Goal: Feedback & Contribution: Contribute content

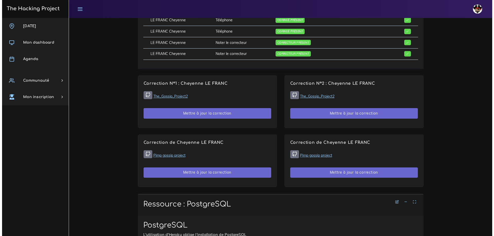
scroll to position [283, 0]
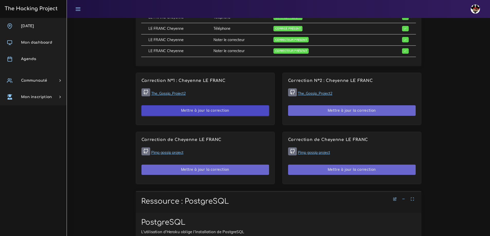
click at [198, 115] on button "Mettre à jour la correction" at bounding box center [206, 111] width 128 height 11
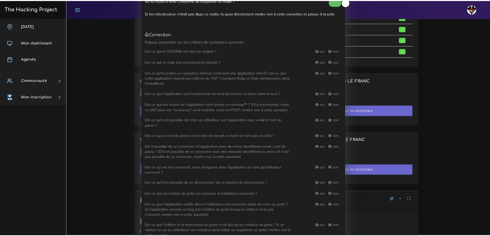
scroll to position [0, 0]
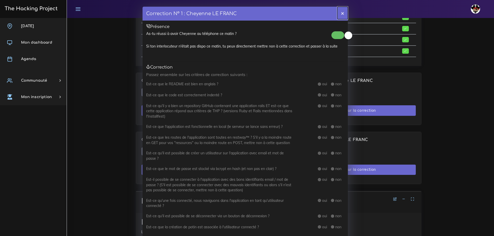
click at [341, 14] on button "×" at bounding box center [342, 13] width 11 height 13
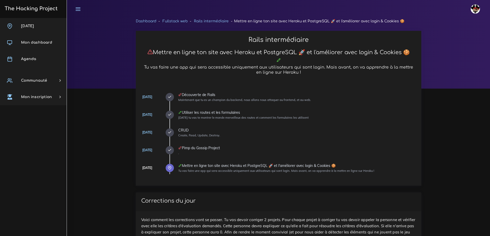
click at [478, 11] on img at bounding box center [475, 8] width 9 height 9
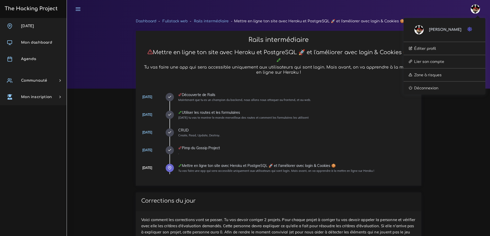
click at [470, 29] on icon "button" at bounding box center [469, 29] width 5 height 5
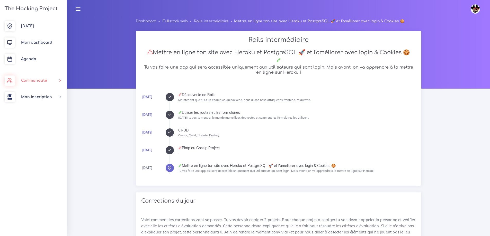
click at [58, 80] on link "Communauté" at bounding box center [33, 81] width 67 height 16
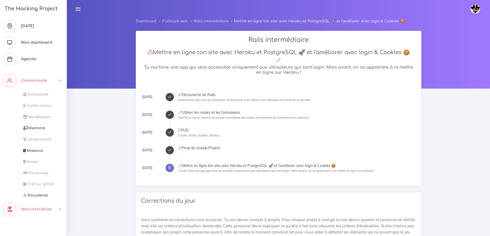
click at [32, 206] on link "Mon inscription" at bounding box center [33, 209] width 67 height 16
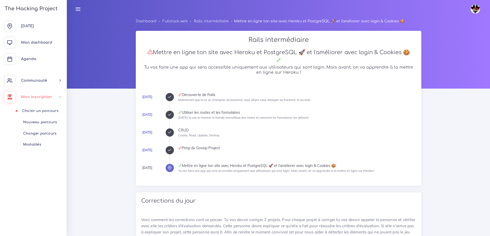
click at [39, 96] on span "Mon inscription" at bounding box center [36, 97] width 31 height 4
click at [48, 96] on span "Mon inscription" at bounding box center [36, 97] width 31 height 4
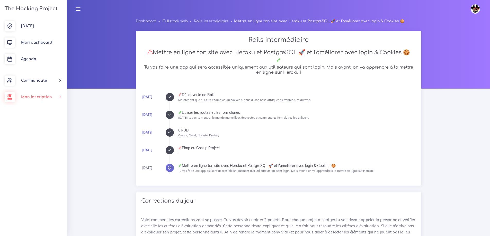
click at [48, 96] on span "Mon inscription" at bounding box center [36, 97] width 31 height 4
click at [44, 82] on span "Communauté" at bounding box center [34, 81] width 26 height 4
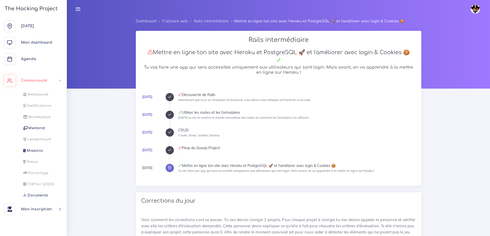
click at [44, 82] on span "Communauté" at bounding box center [34, 81] width 26 height 4
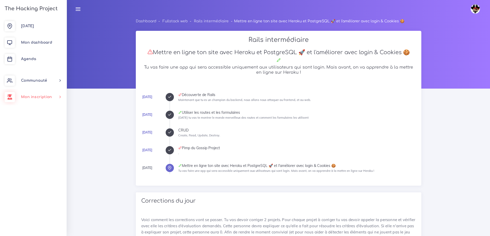
click at [41, 99] on span "Mon inscription" at bounding box center [36, 97] width 31 height 4
click at [47, 82] on span "Communauté" at bounding box center [34, 81] width 26 height 4
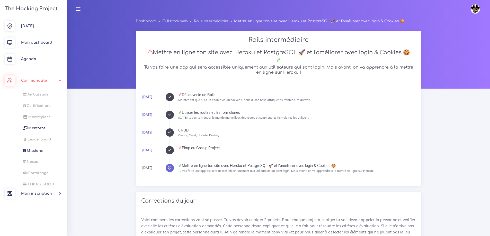
click at [47, 82] on span "Communauté" at bounding box center [34, 81] width 26 height 4
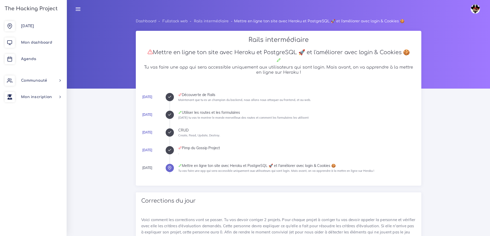
drag, startPoint x: 475, startPoint y: 9, endPoint x: 472, endPoint y: 13, distance: 5.1
click at [475, 9] on img at bounding box center [475, 8] width 9 height 9
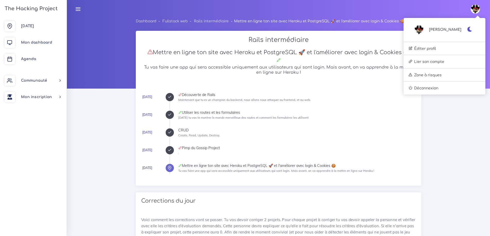
click at [472, 29] on icon "button" at bounding box center [469, 29] width 5 height 5
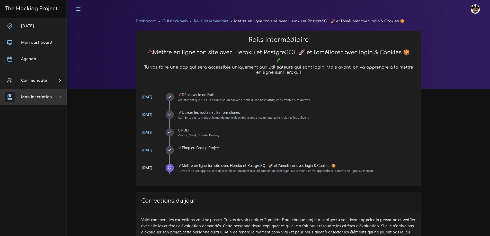
click at [48, 101] on link "Mon inscription" at bounding box center [33, 97] width 67 height 16
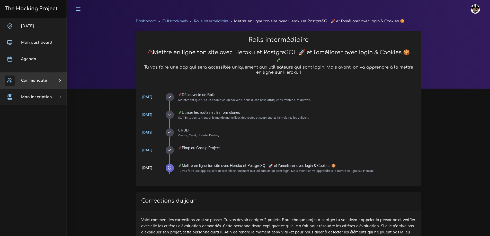
click at [44, 82] on span "Communauté" at bounding box center [34, 81] width 26 height 4
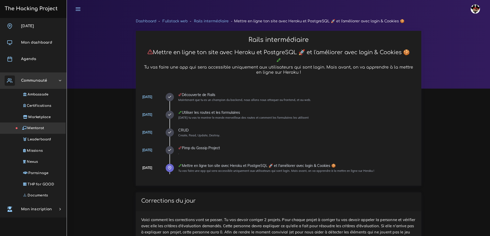
click at [39, 129] on span "Mentorat" at bounding box center [35, 128] width 17 height 4
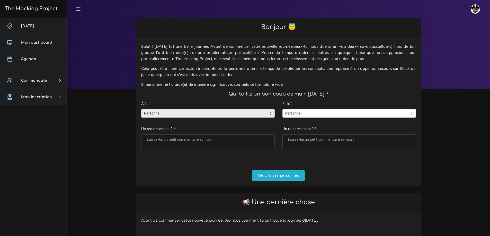
click at [174, 113] on span "Personne" at bounding box center [204, 114] width 125 height 8
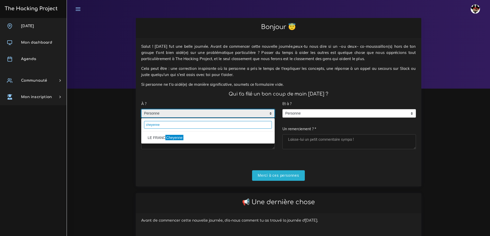
type input "cheyenne"
click at [171, 138] on mark "Cheyenne" at bounding box center [174, 138] width 18 height 6
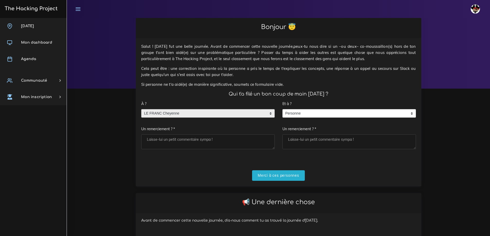
click at [171, 138] on textarea "Un remerciement ? *" at bounding box center [208, 142] width 134 height 15
type textarea "Merci pour cet échange"
click at [263, 177] on input "Merci à ces personnes" at bounding box center [278, 176] width 53 height 11
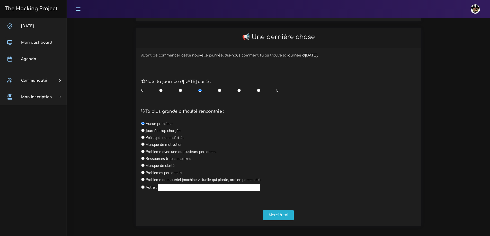
scroll to position [103, 0]
click at [259, 90] on input "radio" at bounding box center [258, 89] width 3 height 5
radio input "true"
drag, startPoint x: 285, startPoint y: 213, endPoint x: 228, endPoint y: 134, distance: 97.5
click at [285, 213] on input "Merci à toi" at bounding box center [278, 215] width 31 height 11
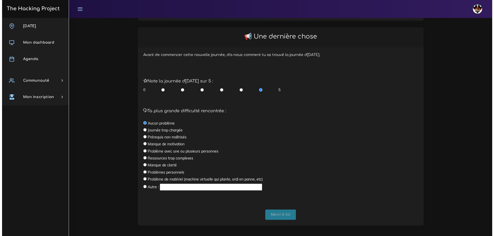
scroll to position [0, 0]
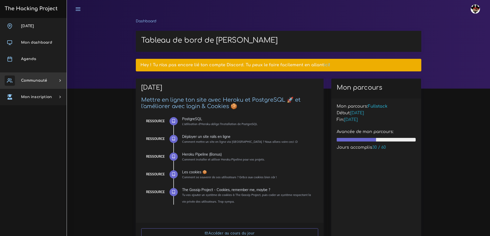
click at [24, 77] on link "Communauté" at bounding box center [33, 81] width 67 height 16
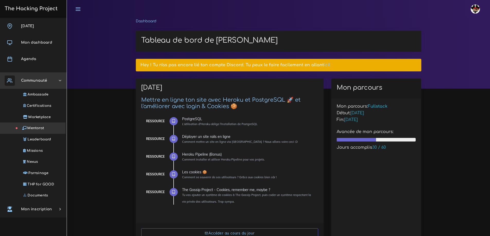
click at [36, 128] on span "Mentorat" at bounding box center [35, 128] width 17 height 4
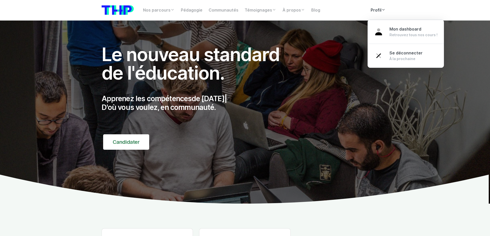
click at [379, 6] on link "Profil" at bounding box center [378, 10] width 21 height 10
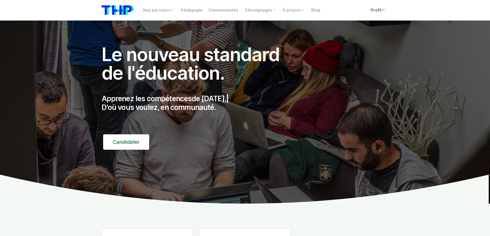
click at [379, 6] on link "Profil" at bounding box center [378, 10] width 21 height 10
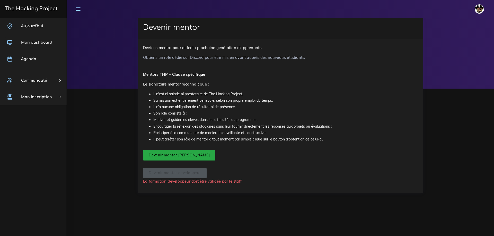
drag, startPoint x: 171, startPoint y: 155, endPoint x: 169, endPoint y: 157, distance: 3.7
click at [171, 155] on input "Devenir mentor [PERSON_NAME]" at bounding box center [179, 155] width 72 height 11
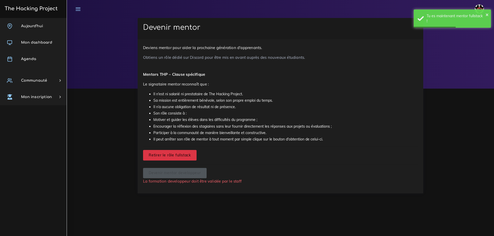
click at [171, 158] on input "Retirer le rôle fullstack" at bounding box center [170, 155] width 54 height 11
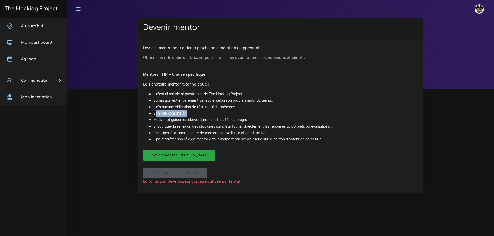
drag, startPoint x: 156, startPoint y: 114, endPoint x: 192, endPoint y: 115, distance: 36.0
click at [192, 115] on li "Son rôle consiste à :" at bounding box center [285, 113] width 265 height 6
click at [193, 110] on li "Il n’a aucune obligation de résultat ni de présence." at bounding box center [285, 107] width 265 height 6
drag, startPoint x: 190, startPoint y: 114, endPoint x: 149, endPoint y: 114, distance: 41.7
click at [148, 115] on ul "Il n'est ni salarié ni prestataire de The Hacking Project. Sa mission est entiè…" at bounding box center [280, 117] width 275 height 52
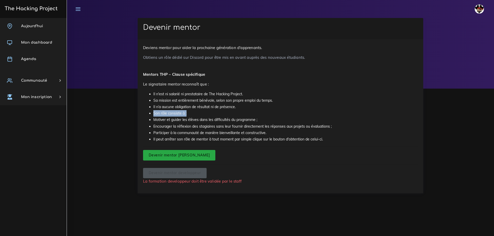
click at [183, 115] on li "Son rôle consiste à :" at bounding box center [285, 113] width 265 height 6
click at [59, 80] on link "Communauté" at bounding box center [33, 81] width 67 height 16
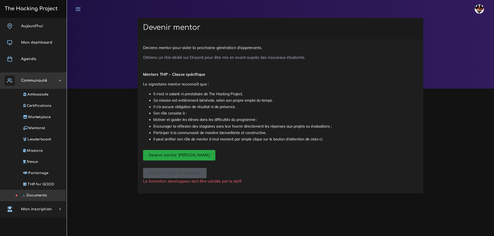
click at [41, 195] on span "Documents" at bounding box center [37, 196] width 20 height 4
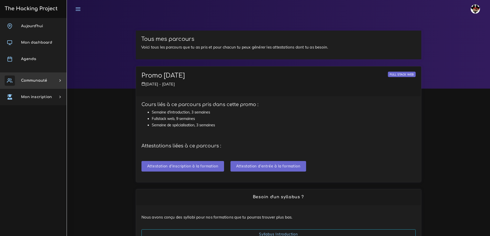
click at [40, 80] on span "Communauté" at bounding box center [34, 81] width 26 height 4
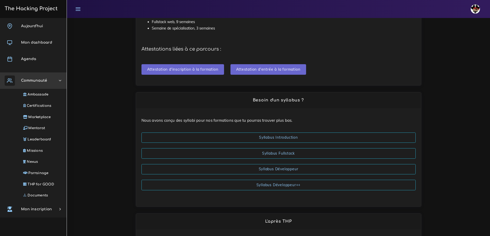
scroll to position [22, 0]
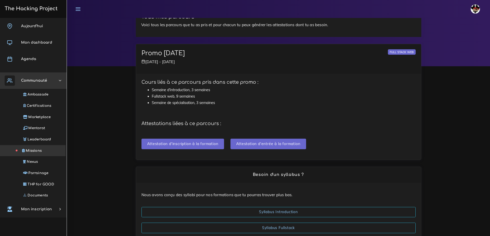
click at [37, 152] on span "Missions" at bounding box center [34, 151] width 16 height 4
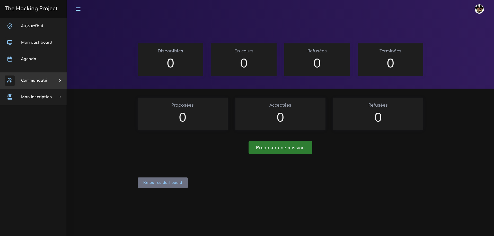
click at [40, 82] on span "Communauté" at bounding box center [34, 81] width 26 height 4
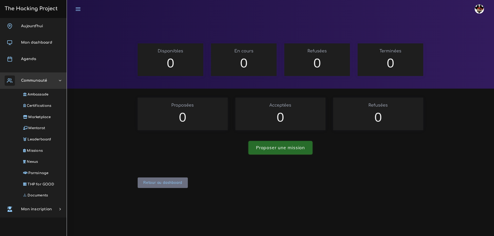
click at [289, 149] on link "Proposer une mission" at bounding box center [281, 147] width 64 height 13
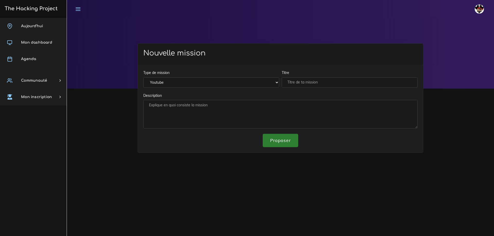
click at [180, 83] on select "Youtube Tutoriel" at bounding box center [211, 82] width 136 height 11
click at [190, 84] on select "Youtube Tutoriel" at bounding box center [211, 82] width 136 height 11
click at [298, 80] on input "Titre" at bounding box center [350, 82] width 136 height 11
click at [243, 109] on textarea "Description" at bounding box center [280, 114] width 274 height 29
click at [306, 86] on input "Titre" at bounding box center [350, 82] width 136 height 11
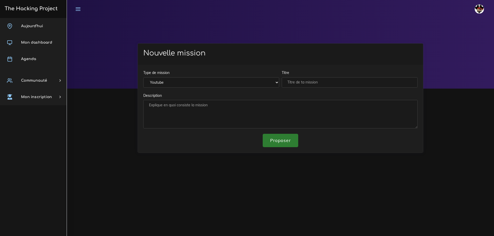
click at [285, 113] on textarea "Description" at bounding box center [280, 114] width 274 height 29
click at [300, 82] on input "Titre" at bounding box center [350, 82] width 136 height 11
drag, startPoint x: 327, startPoint y: 84, endPoint x: 273, endPoint y: 76, distance: 54.7
click at [273, 76] on div "Type de mission Youtube Tutoriel Titre Ceci est une mission" at bounding box center [280, 81] width 277 height 23
type input "Ceci est une mission"
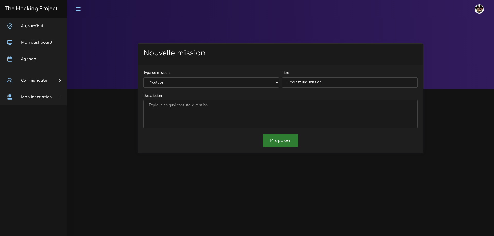
click at [227, 108] on textarea "Description" at bounding box center [280, 114] width 274 height 29
paste textarea "Ceci est une mission"
type textarea "Ceci est une mission"
click at [285, 142] on input "Proposer" at bounding box center [280, 140] width 35 height 13
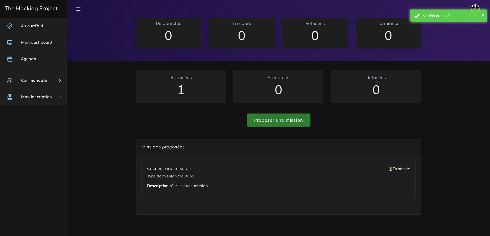
scroll to position [22, 0]
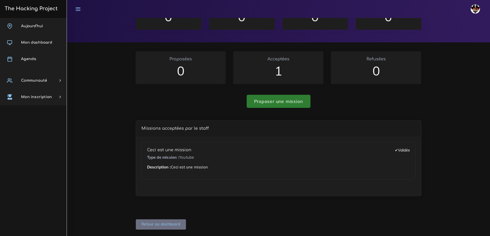
scroll to position [48, 0]
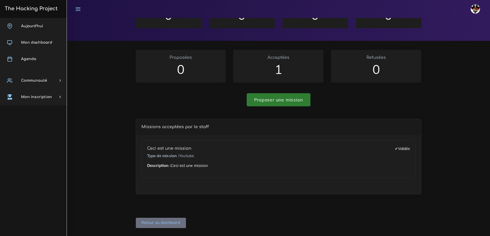
drag, startPoint x: 394, startPoint y: 151, endPoint x: 412, endPoint y: 149, distance: 17.3
click at [412, 150] on div "Ceci est une mission Type de mission : Youtube ✔ Validée Description : Ceci est…" at bounding box center [279, 159] width 274 height 37
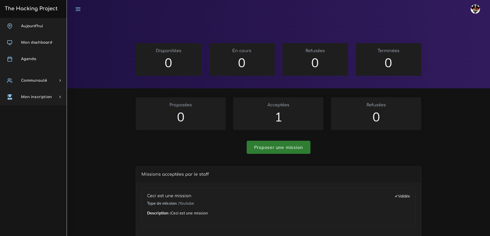
scroll to position [0, 0]
drag, startPoint x: 267, startPoint y: 102, endPoint x: 294, endPoint y: 118, distance: 31.4
click at [294, 118] on div "Acceptées 1" at bounding box center [278, 114] width 90 height 33
click at [293, 118] on p "1" at bounding box center [278, 117] width 79 height 15
click at [312, 111] on p "1" at bounding box center [278, 117] width 79 height 15
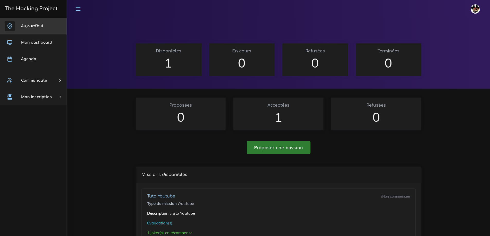
click at [38, 25] on span "Aujourd'hui" at bounding box center [32, 26] width 22 height 4
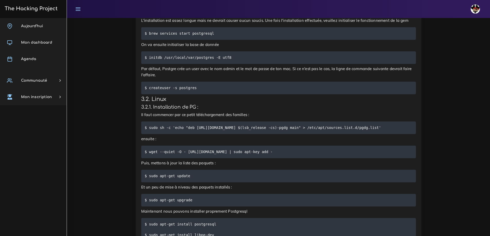
scroll to position [360, 0]
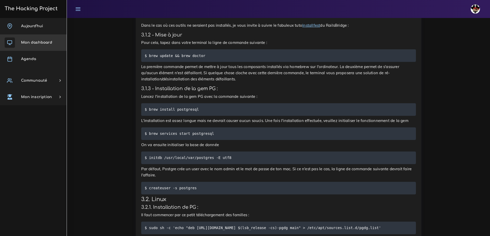
click at [33, 43] on span "Mon dashboard" at bounding box center [36, 43] width 31 height 4
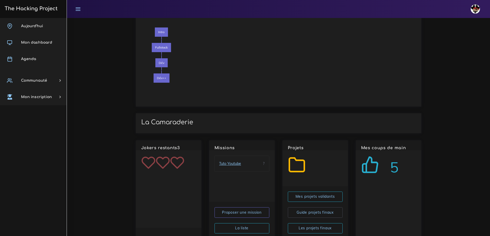
scroll to position [561, 0]
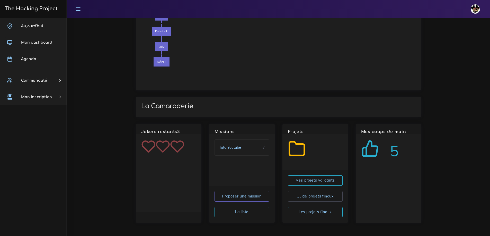
click at [229, 148] on link "Tuto Youtube" at bounding box center [230, 148] width 22 height 6
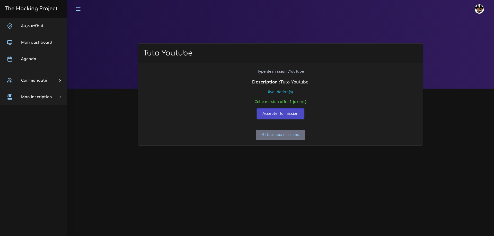
click at [289, 113] on input "Accepter la mission" at bounding box center [280, 114] width 47 height 11
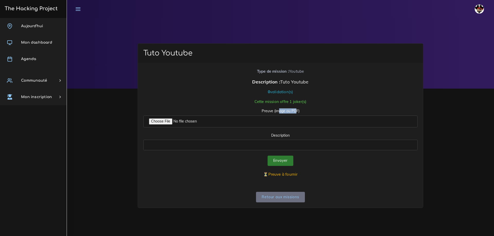
drag, startPoint x: 284, startPoint y: 112, endPoint x: 297, endPoint y: 113, distance: 12.9
click at [297, 113] on label "Preuve (image ou PDF)" at bounding box center [281, 111] width 38 height 5
click at [170, 119] on input "Preuve (image ou PDF)" at bounding box center [280, 122] width 274 height 12
type input "C:\fakepath\IMG_7329.jpg"
drag, startPoint x: 170, startPoint y: 119, endPoint x: 65, endPoint y: 41, distance: 131.2
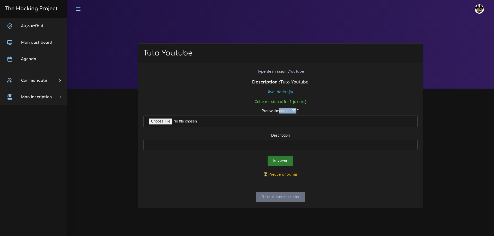
click at [65, 41] on link "Mon dashboard" at bounding box center [33, 42] width 67 height 16
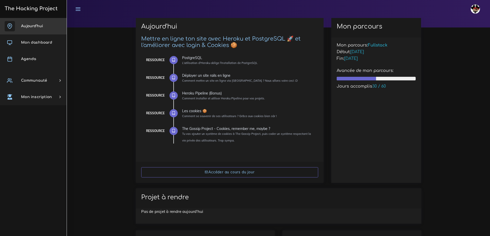
scroll to position [77, 0]
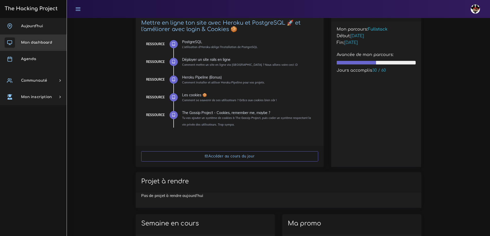
click at [36, 42] on span "Mon dashboard" at bounding box center [36, 43] width 31 height 4
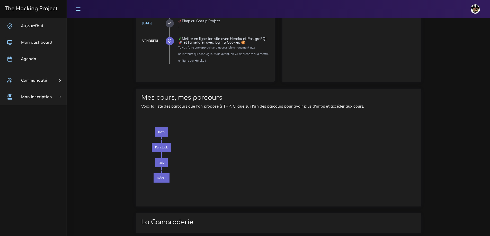
scroll to position [561, 0]
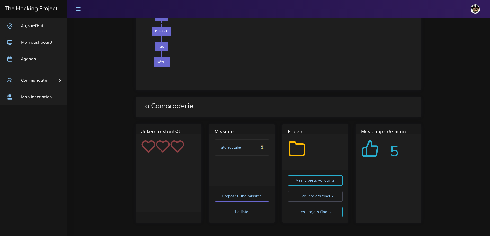
click at [227, 148] on link "Tuto Youtube" at bounding box center [230, 148] width 22 height 6
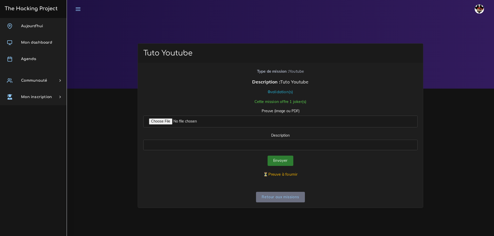
click at [162, 121] on input "Preuve (image ou PDF)" at bounding box center [280, 122] width 274 height 12
type input "C:\fakepath\IMG_7329.jpg"
click at [206, 146] on input "Description" at bounding box center [280, 145] width 274 height 11
click at [283, 158] on input "Envoyer" at bounding box center [281, 161] width 26 height 11
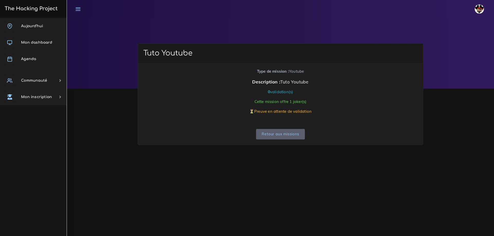
click at [286, 134] on link "Retour aux missions" at bounding box center [280, 134] width 49 height 11
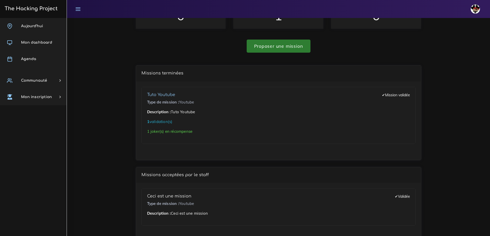
scroll to position [51, 0]
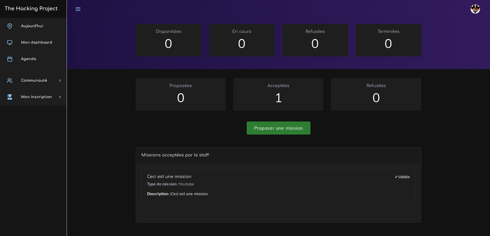
scroll to position [48, 0]
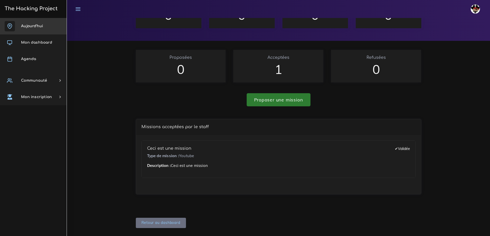
drag, startPoint x: 26, startPoint y: 23, endPoint x: 52, endPoint y: 30, distance: 27.2
click at [26, 23] on link "Aujourd'hui" at bounding box center [33, 26] width 67 height 16
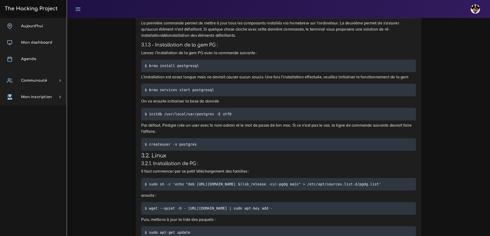
scroll to position [463, 0]
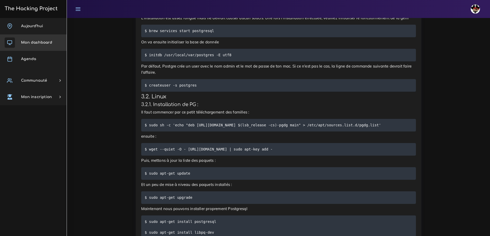
click at [48, 44] on span "Mon dashboard" at bounding box center [36, 43] width 31 height 4
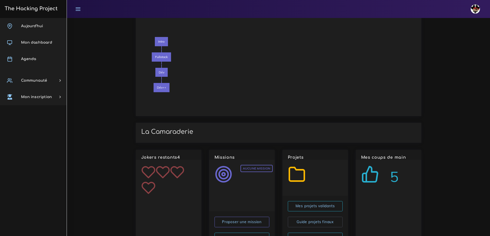
scroll to position [561, 0]
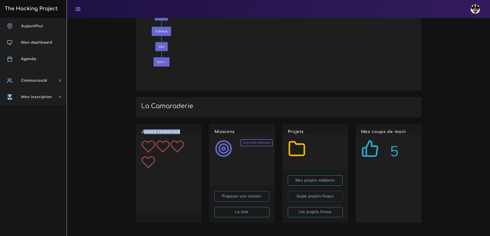
drag, startPoint x: 181, startPoint y: 131, endPoint x: 136, endPoint y: 132, distance: 44.3
click at [136, 132] on div "Jokers restants 4" at bounding box center [169, 129] width 66 height 10
click at [168, 134] on h6 "Jokers restants 4" at bounding box center [168, 132] width 55 height 5
drag, startPoint x: 144, startPoint y: 146, endPoint x: 172, endPoint y: 189, distance: 51.3
click at [172, 188] on div at bounding box center [169, 173] width 66 height 78
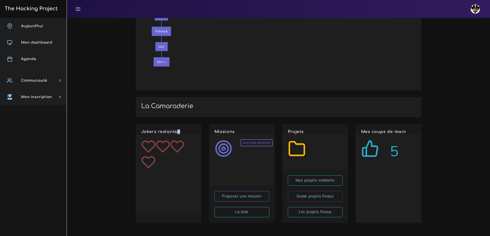
drag, startPoint x: 182, startPoint y: 130, endPoint x: 178, endPoint y: 130, distance: 3.9
click at [178, 130] on h6 "Jokers restants 4" at bounding box center [168, 132] width 55 height 5
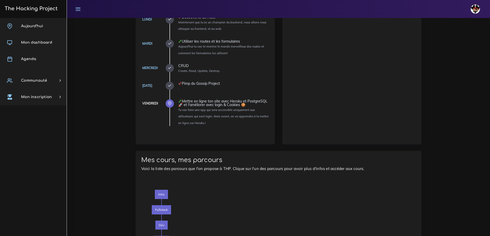
scroll to position [381, 0]
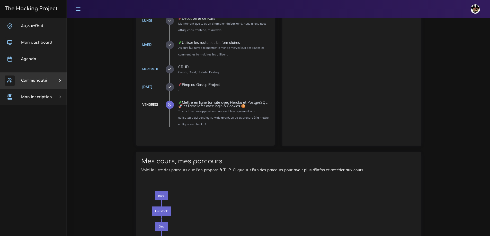
click at [31, 81] on span "Communauté" at bounding box center [34, 81] width 26 height 4
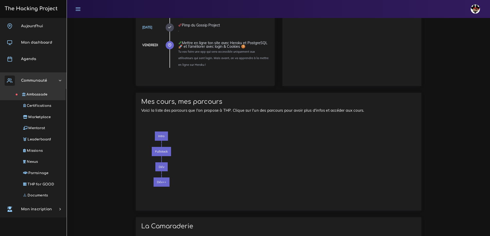
scroll to position [407, 0]
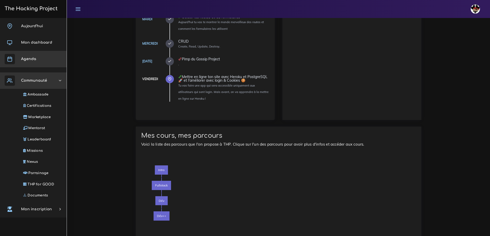
click at [28, 63] on link "Agenda" at bounding box center [33, 59] width 67 height 16
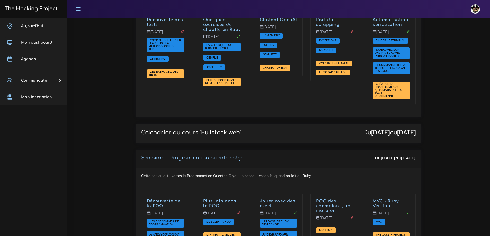
scroll to position [540, 0]
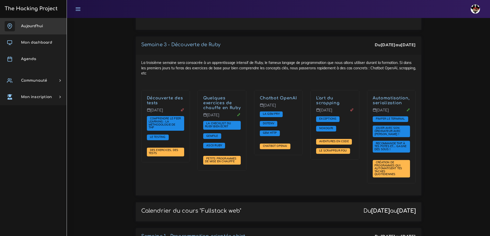
click at [34, 27] on span "Aujourd'hui" at bounding box center [32, 26] width 22 height 4
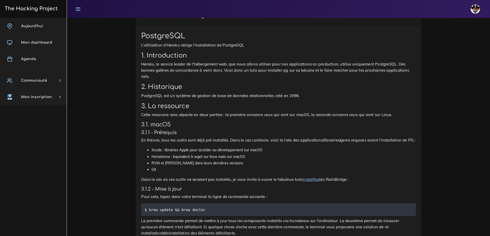
scroll to position [103, 0]
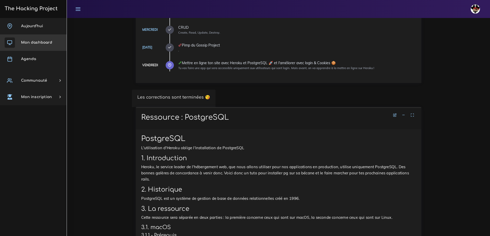
click at [38, 42] on span "Mon dashboard" at bounding box center [36, 43] width 31 height 4
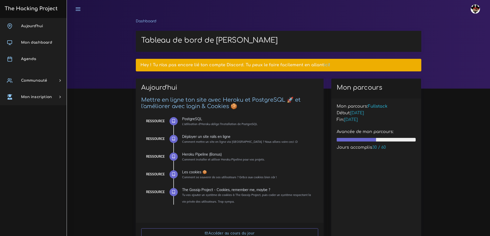
click at [33, 59] on span "Agenda" at bounding box center [28, 59] width 15 height 4
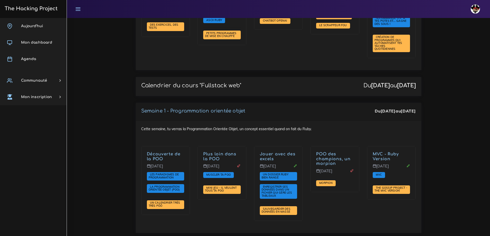
scroll to position [592, 0]
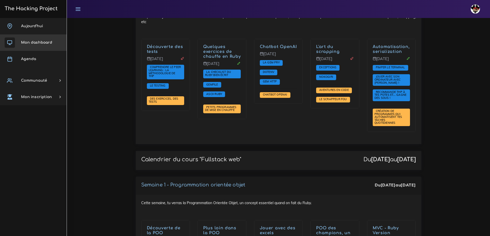
click at [32, 43] on span "Mon dashboard" at bounding box center [36, 43] width 31 height 4
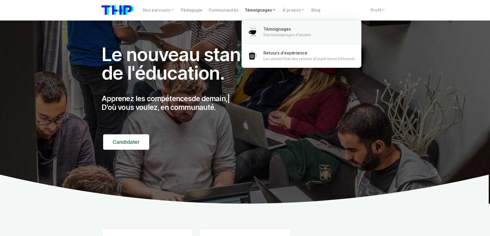
click at [270, 28] on span "Témoignages" at bounding box center [277, 29] width 28 height 5
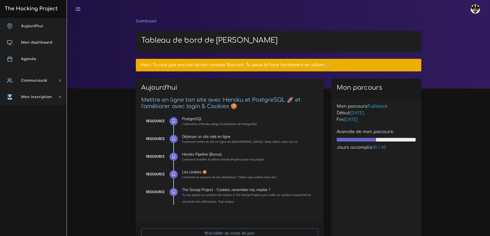
drag, startPoint x: 0, startPoint y: 0, endPoint x: 29, endPoint y: 59, distance: 65.7
click at [29, 59] on span "Agenda" at bounding box center [28, 59] width 15 height 4
